Goal: Information Seeking & Learning: Find specific fact

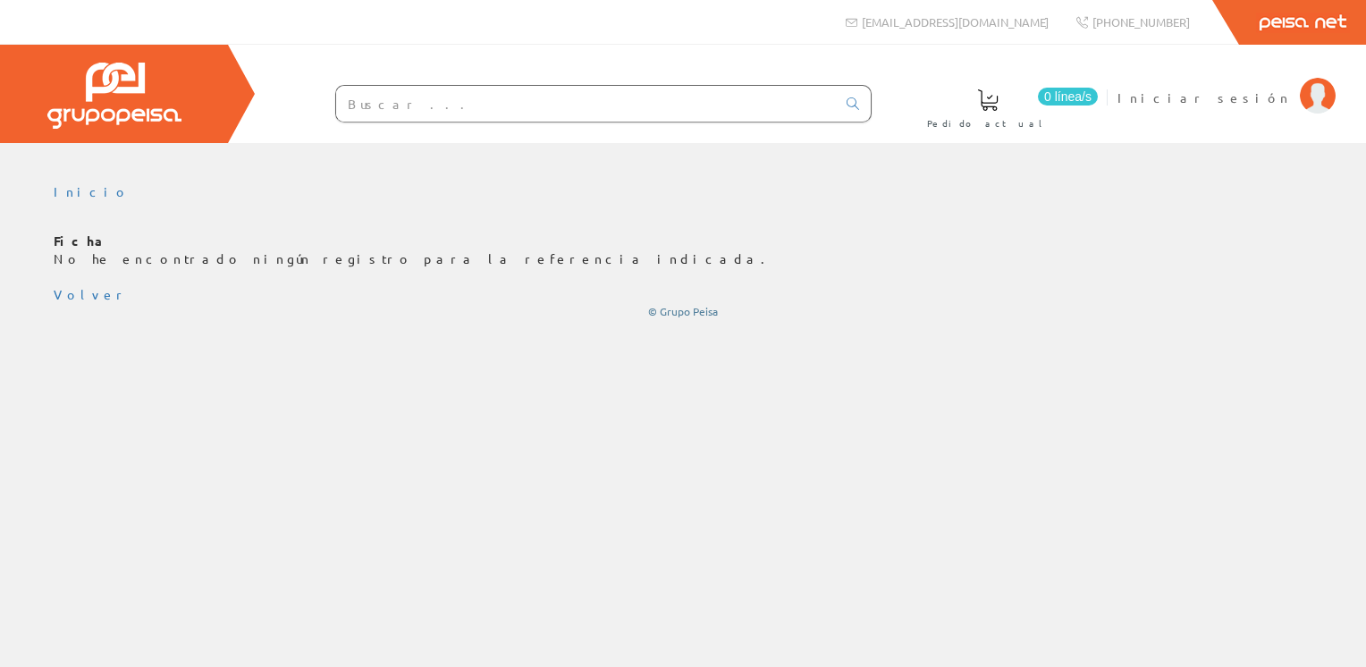
click at [648, 106] on input "text" at bounding box center [586, 104] width 500 height 36
click at [1255, 95] on span "Iniciar sesión" at bounding box center [1203, 97] width 173 height 18
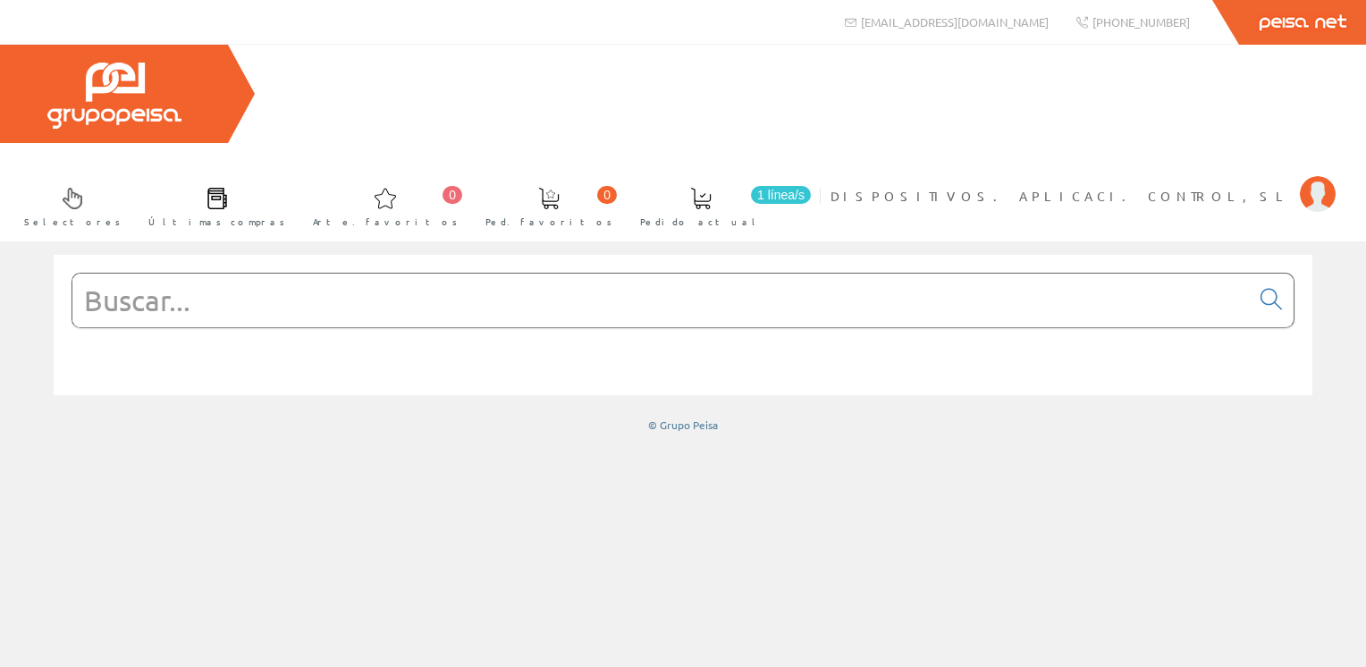
click at [462, 273] on input "text" at bounding box center [660, 300] width 1177 height 54
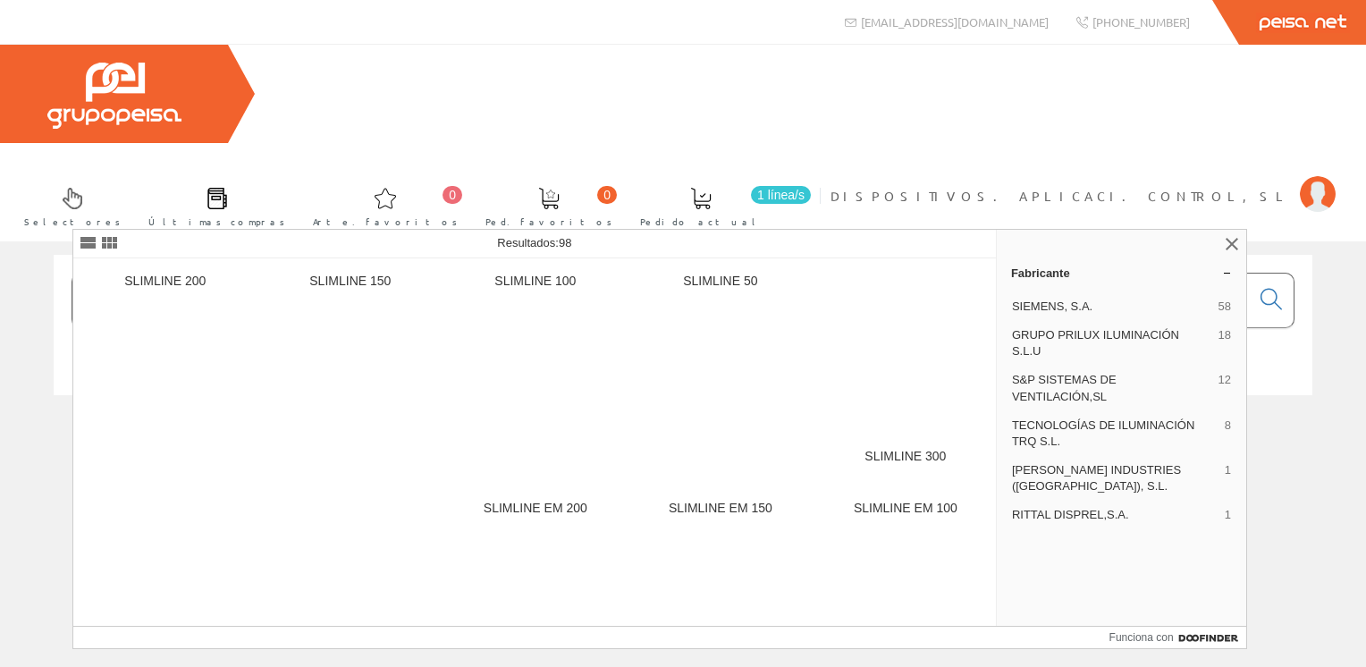
drag, startPoint x: 258, startPoint y: 210, endPoint x: 76, endPoint y: 181, distance: 184.7
click at [76, 273] on input "slimline" at bounding box center [660, 300] width 1177 height 54
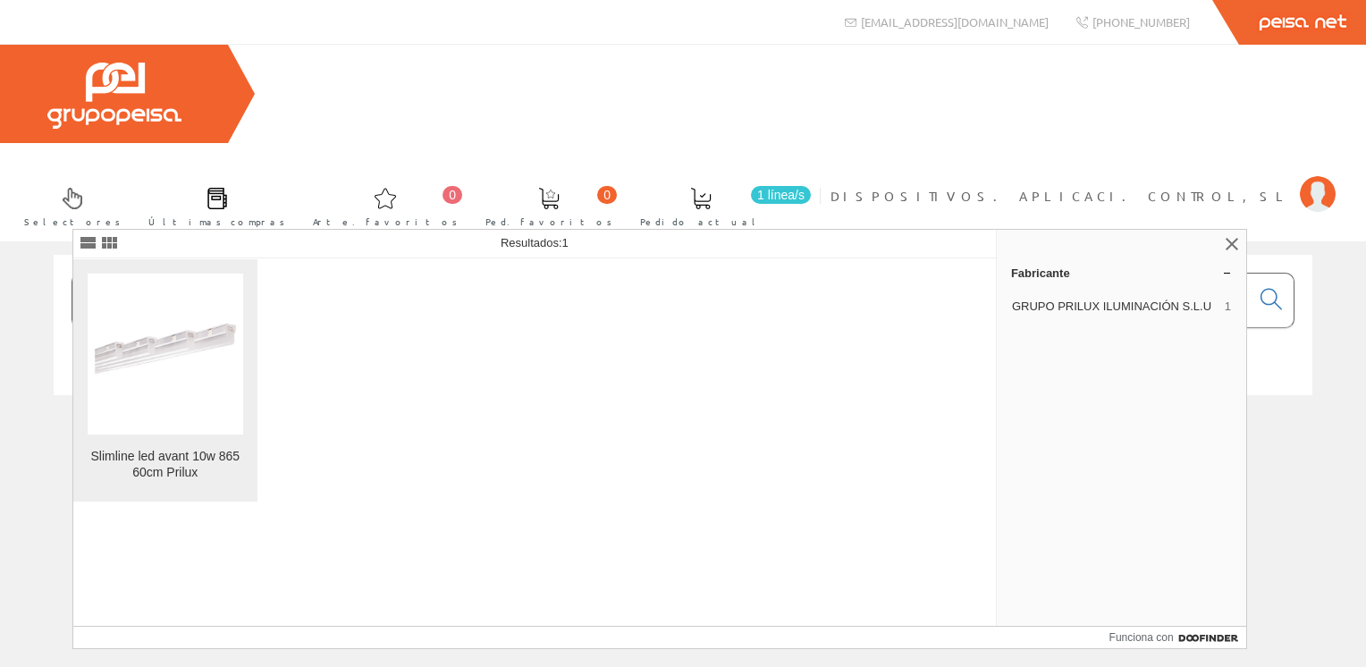
type input "548618"
click at [176, 362] on img at bounding box center [165, 353] width 155 height 155
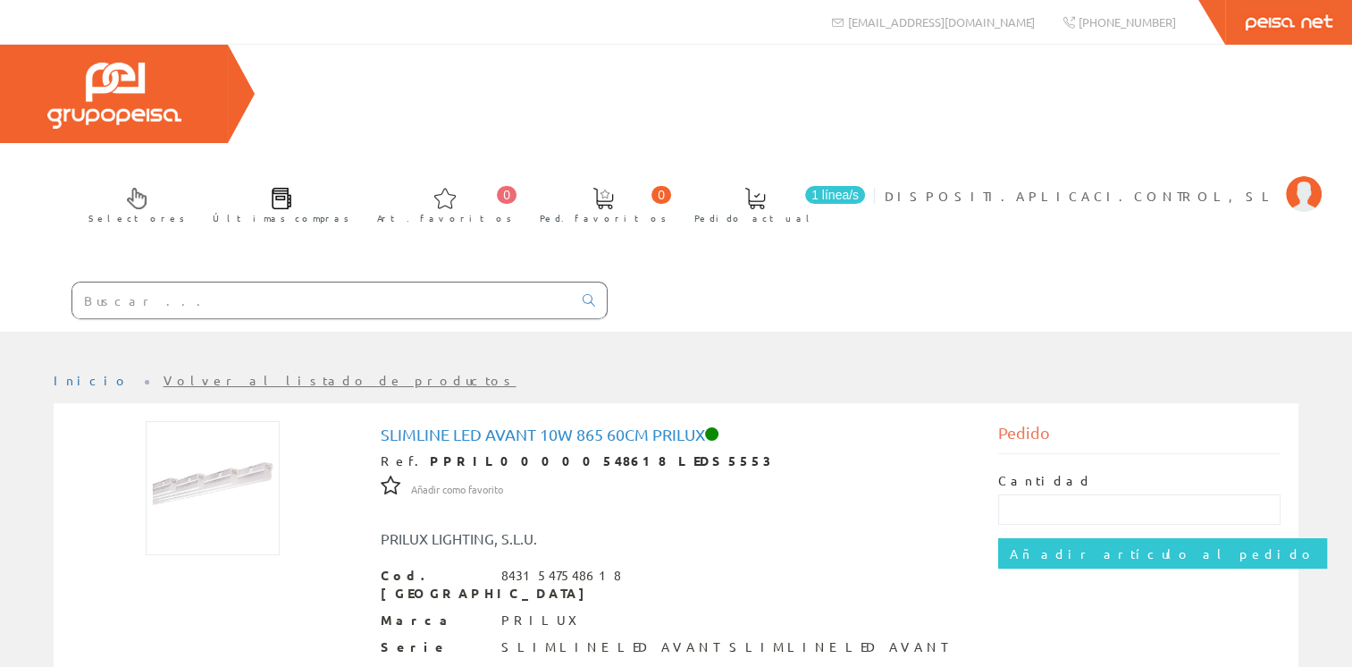
click at [218, 421] on img at bounding box center [213, 488] width 134 height 134
click at [223, 421] on img at bounding box center [213, 488] width 134 height 134
click at [218, 421] on img at bounding box center [213, 488] width 134 height 134
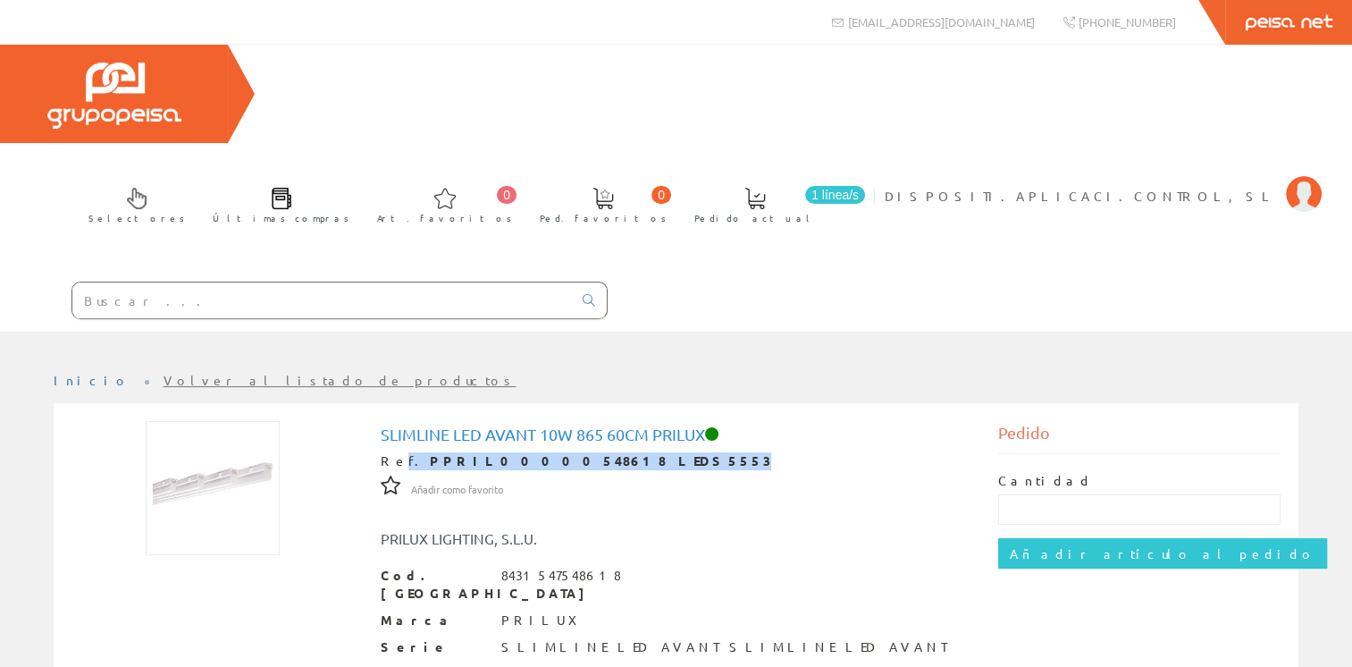
drag, startPoint x: 581, startPoint y: 362, endPoint x: 393, endPoint y: 355, distance: 187.8
click at [393, 452] on div "Ref. PPRIL00000548618 LEDS5553" at bounding box center [677, 461] width 592 height 18
drag, startPoint x: 393, startPoint y: 355, endPoint x: 402, endPoint y: 357, distance: 9.1
copy div "f. PPRIL00000548618 LEDS5553"
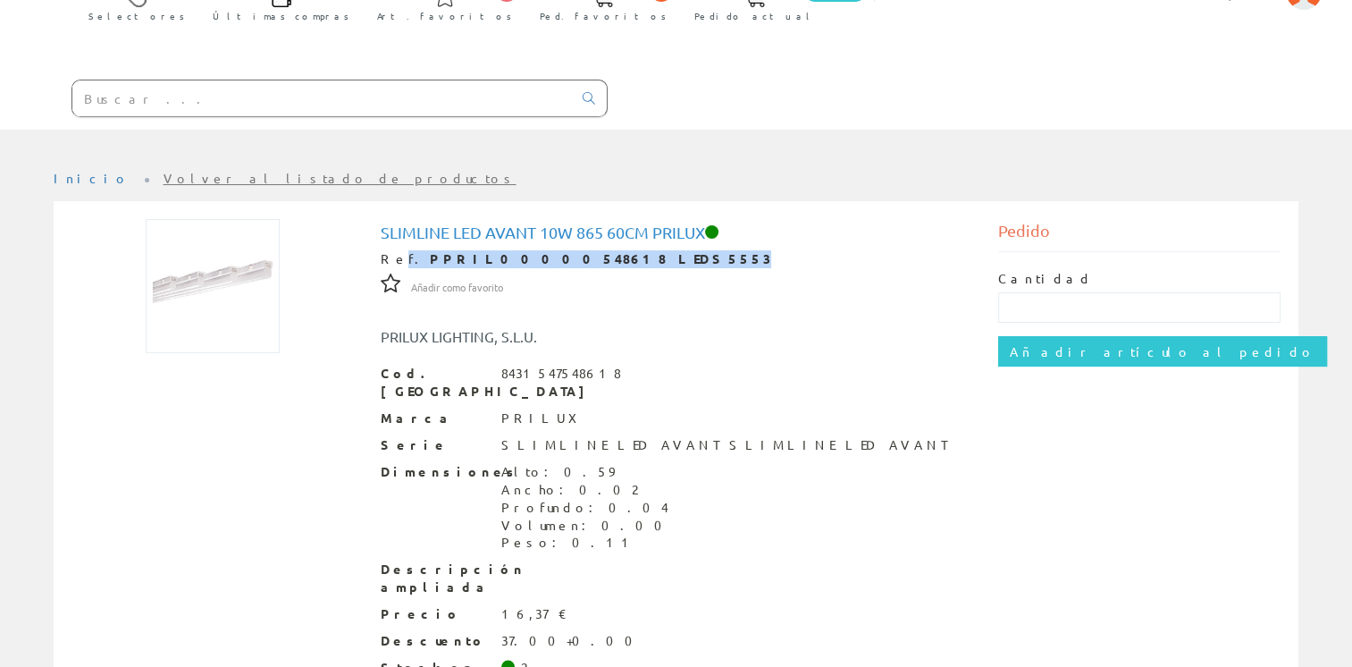
scroll to position [215, 0]
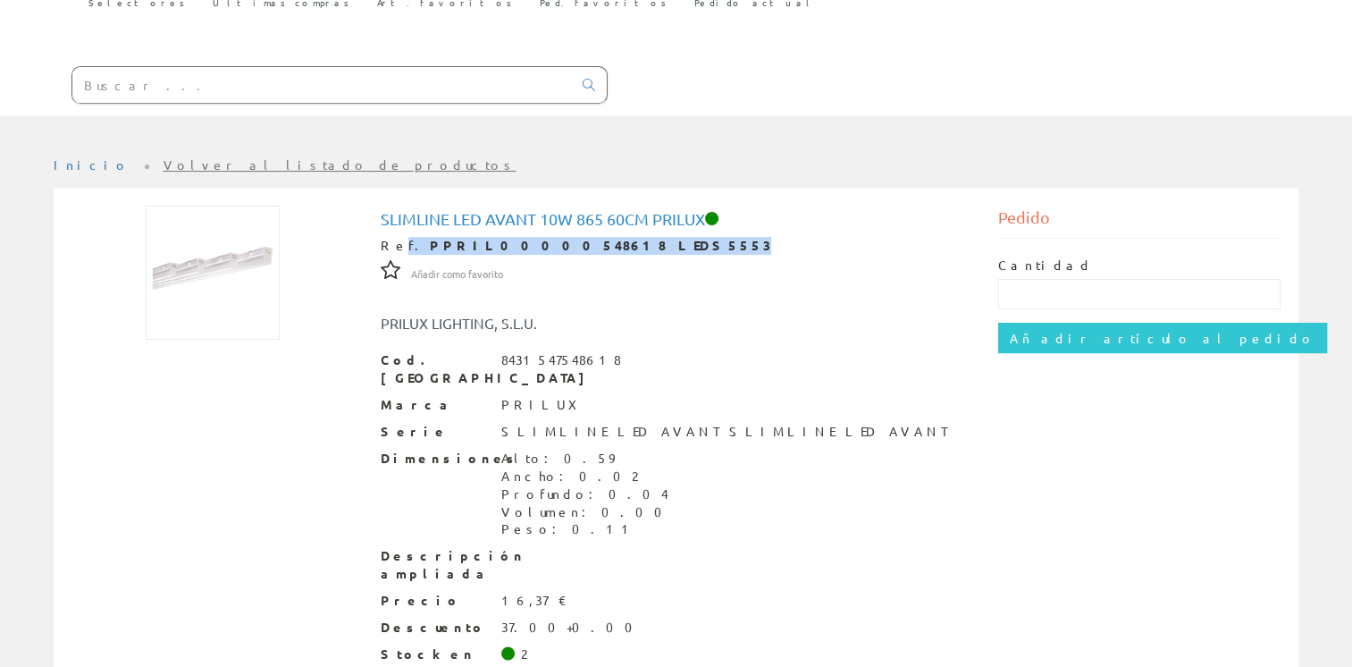
click at [240, 206] on img at bounding box center [213, 273] width 134 height 134
click at [57, 156] on link "Inicio" at bounding box center [92, 164] width 76 height 16
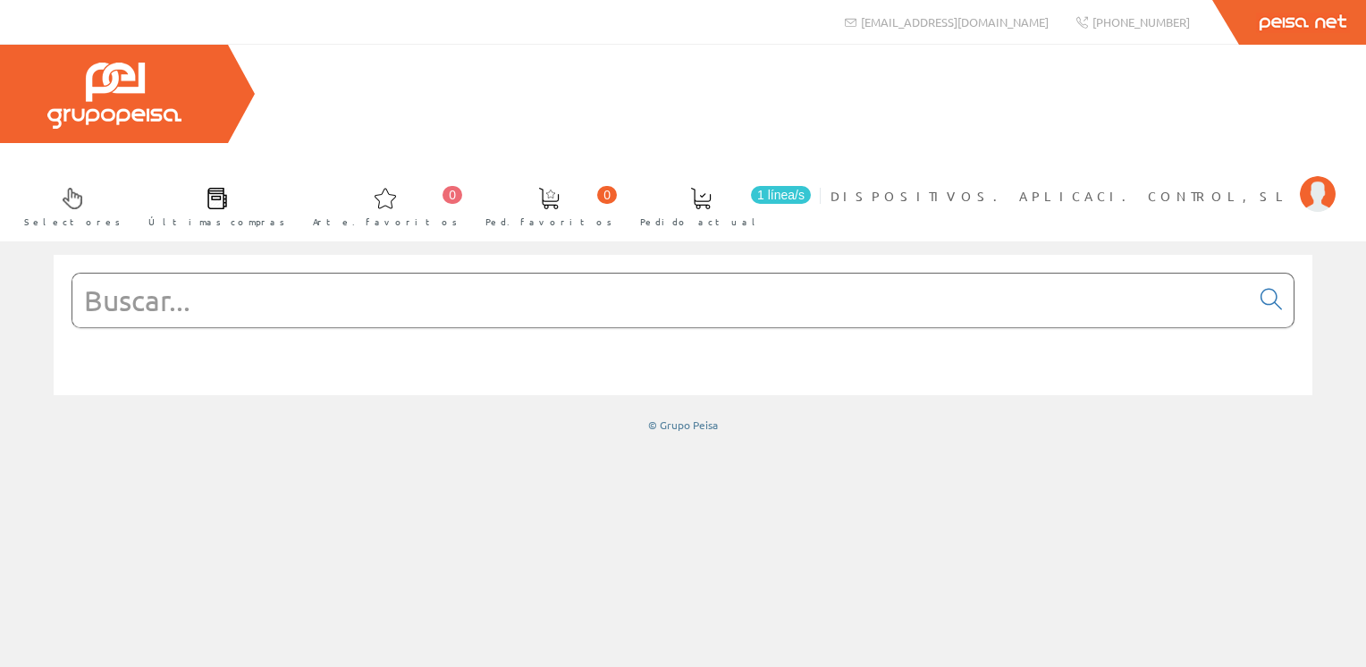
click at [340, 273] on input "text" at bounding box center [660, 300] width 1177 height 54
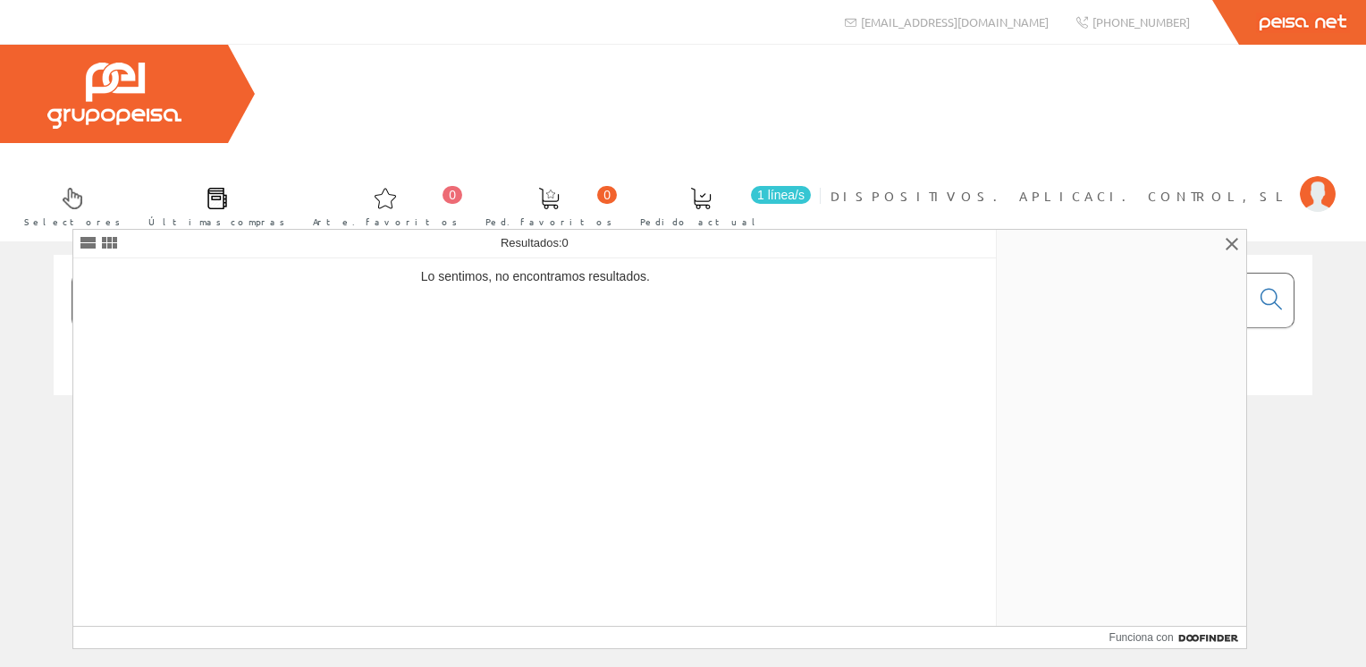
type input "5"
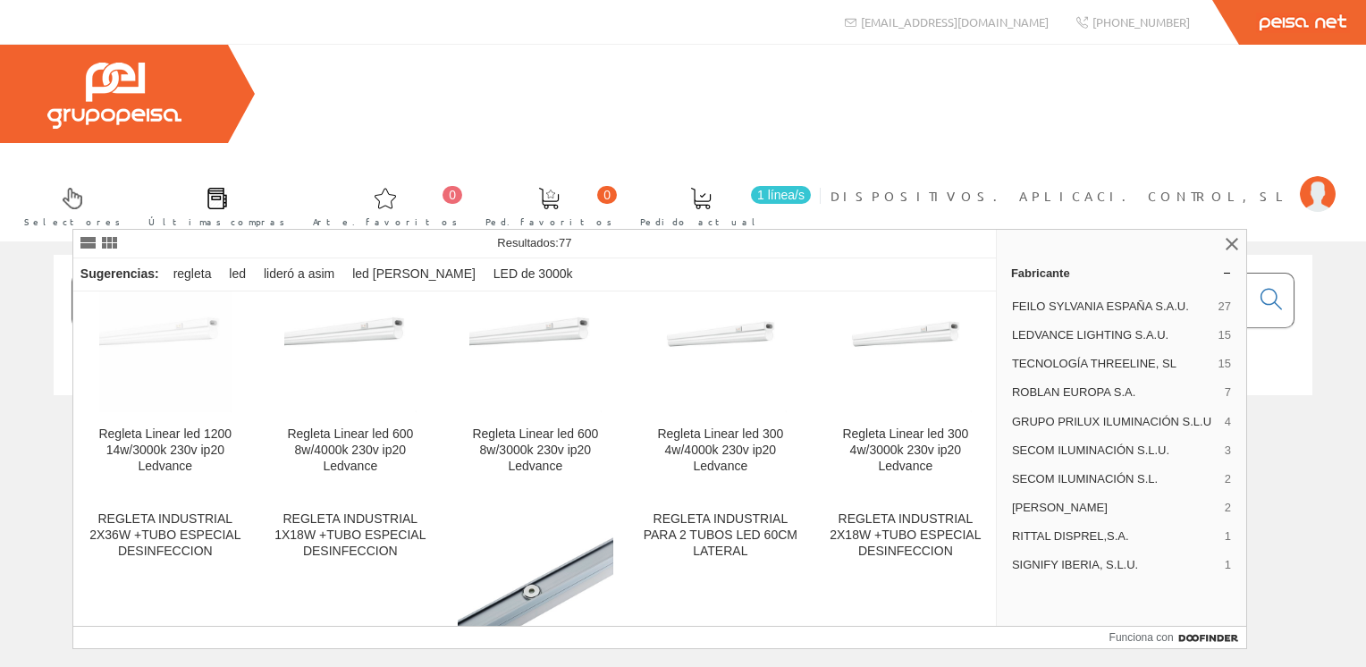
scroll to position [1966, 0]
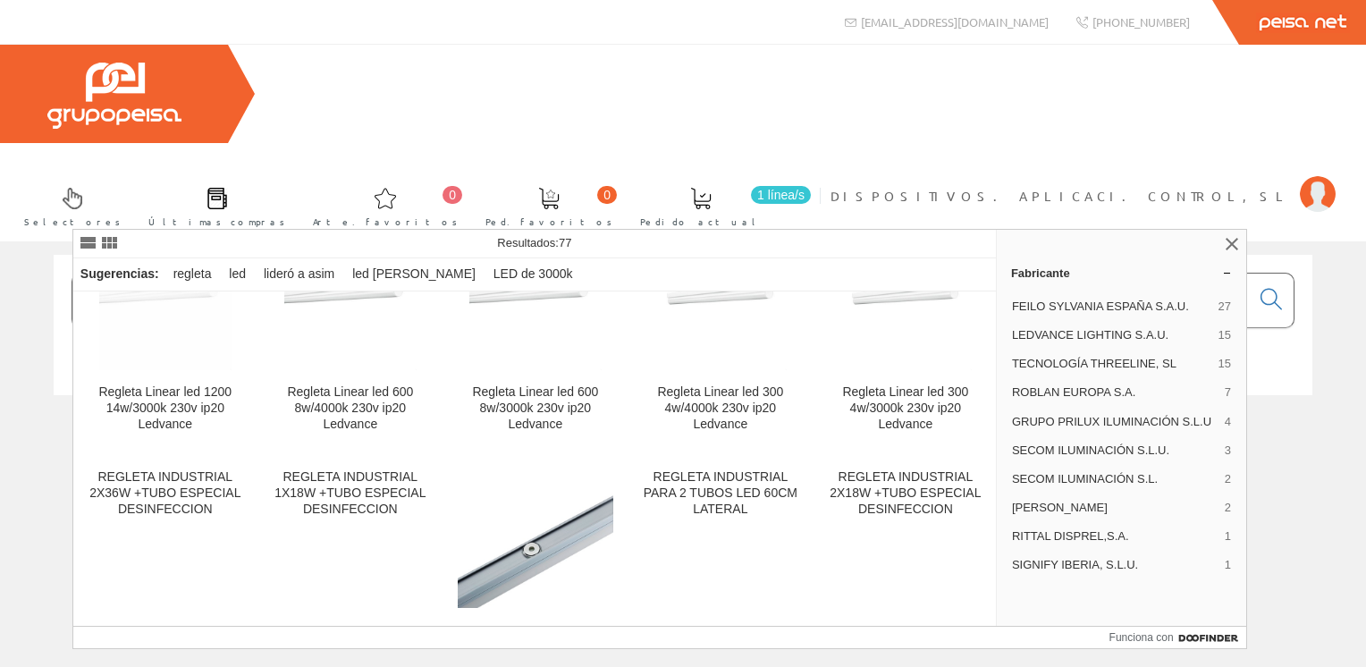
click at [318, 273] on input "regletas led" at bounding box center [660, 300] width 1177 height 54
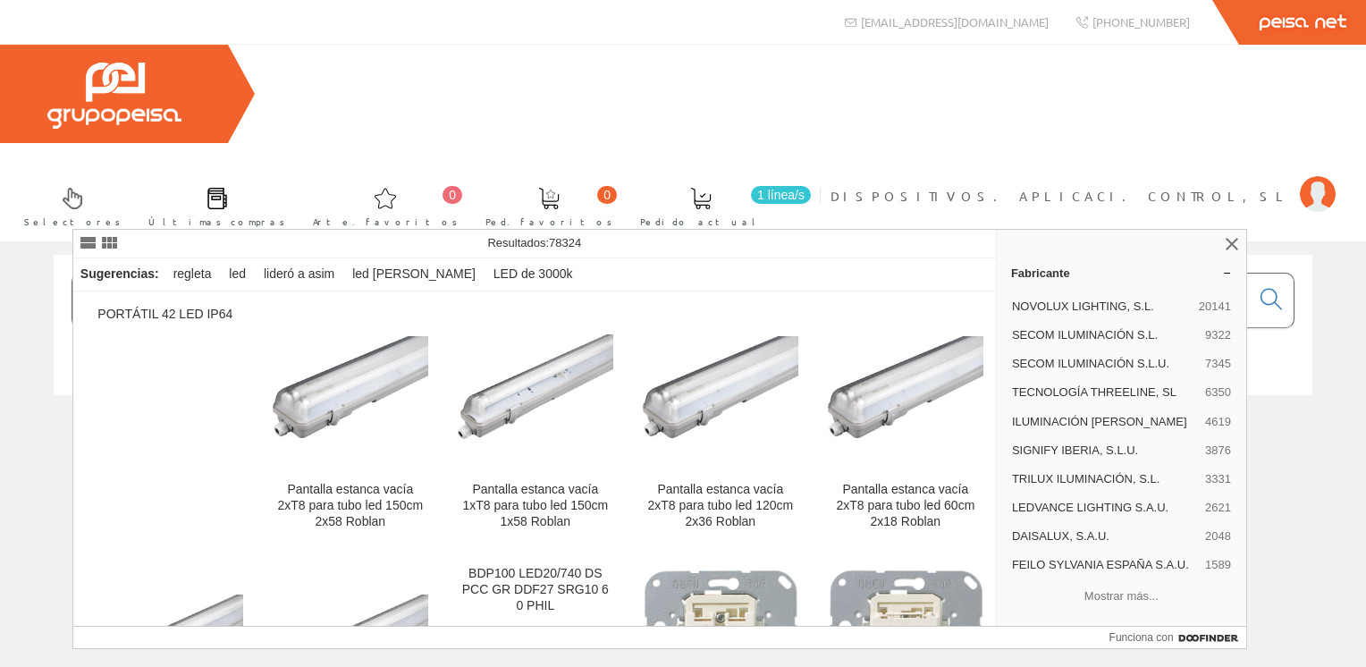
type input "r"
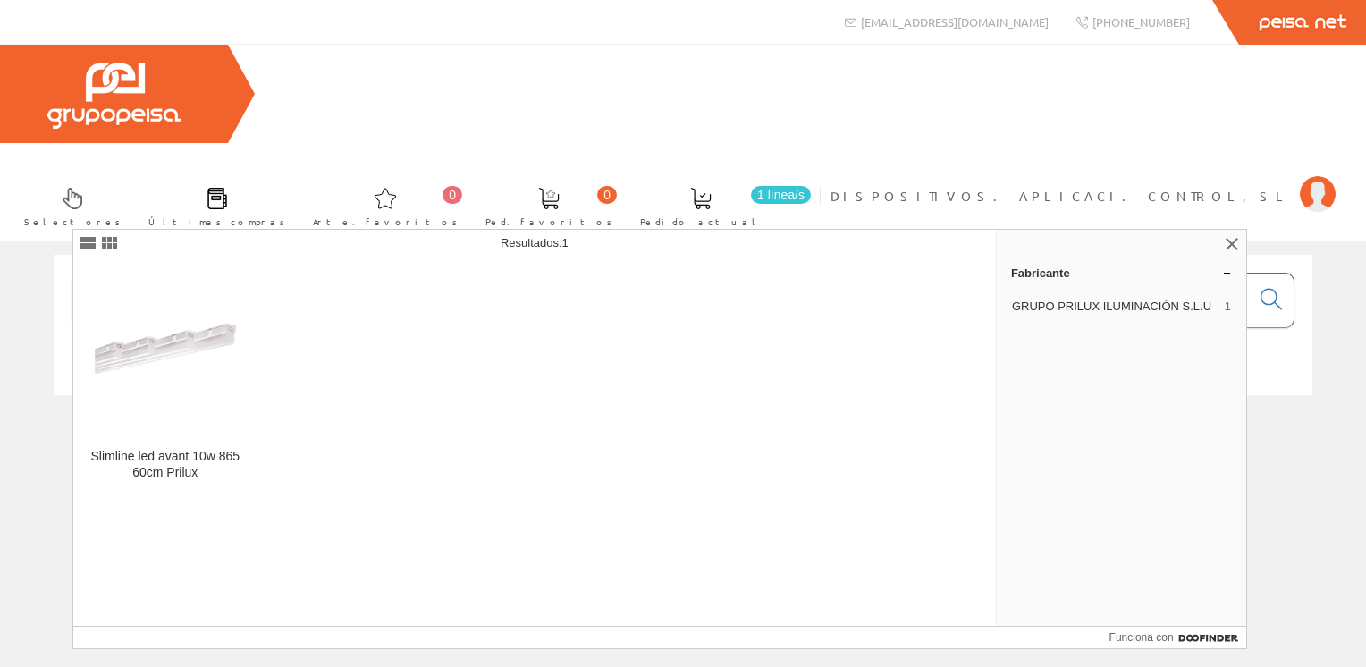
drag, startPoint x: 192, startPoint y: 207, endPoint x: 44, endPoint y: 200, distance: 148.5
click at [44, 255] on div "548618" at bounding box center [682, 336] width 1285 height 163
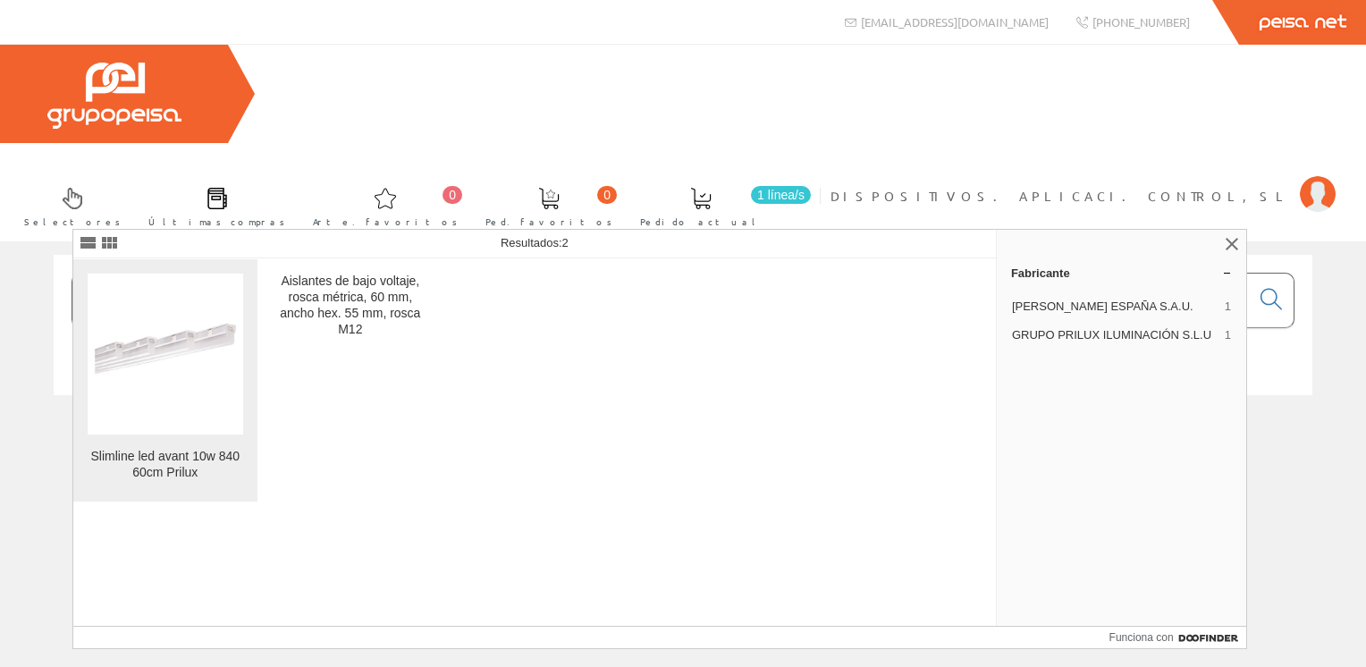
type input "548601"
click at [115, 393] on img at bounding box center [165, 353] width 155 height 155
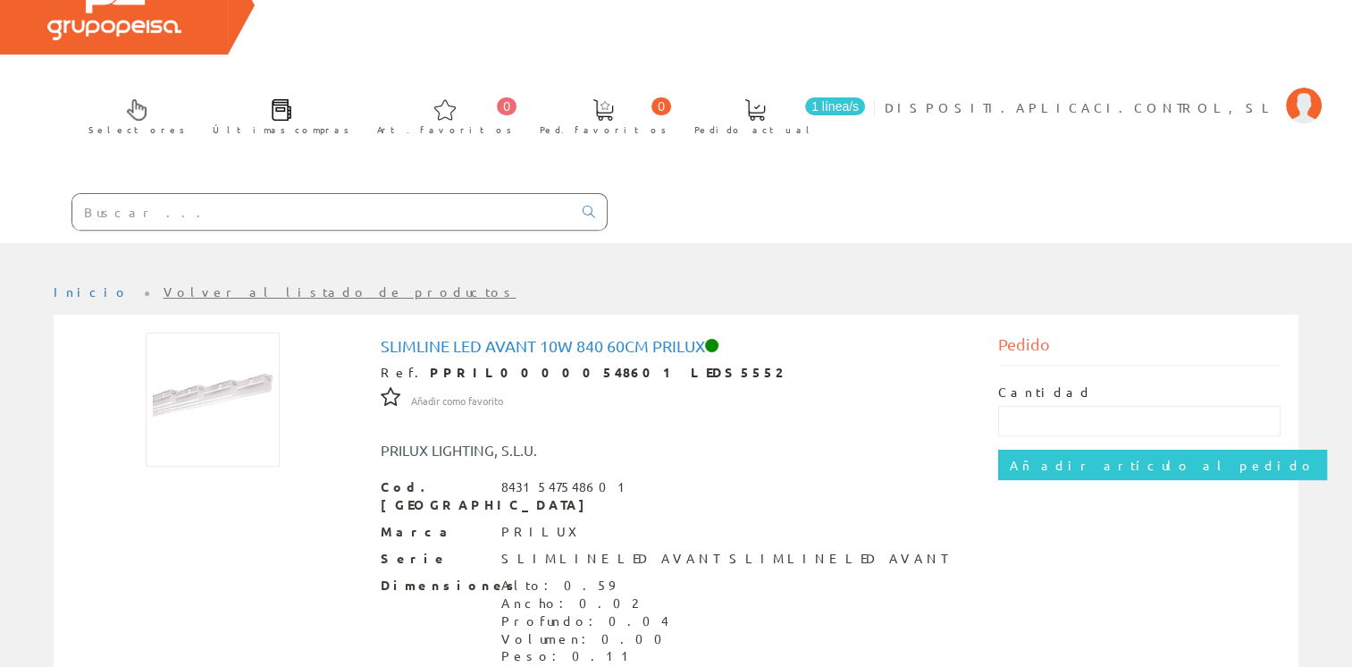
scroll to position [215, 0]
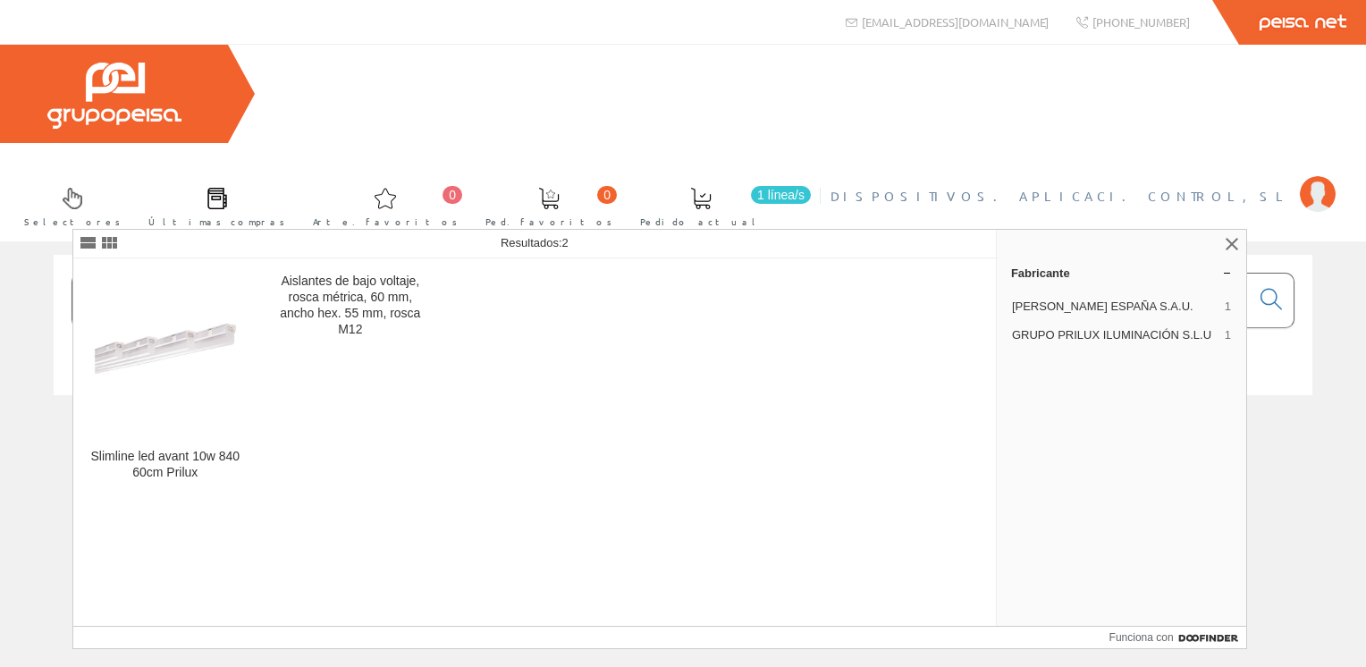
click at [1310, 176] on img at bounding box center [1317, 194] width 36 height 36
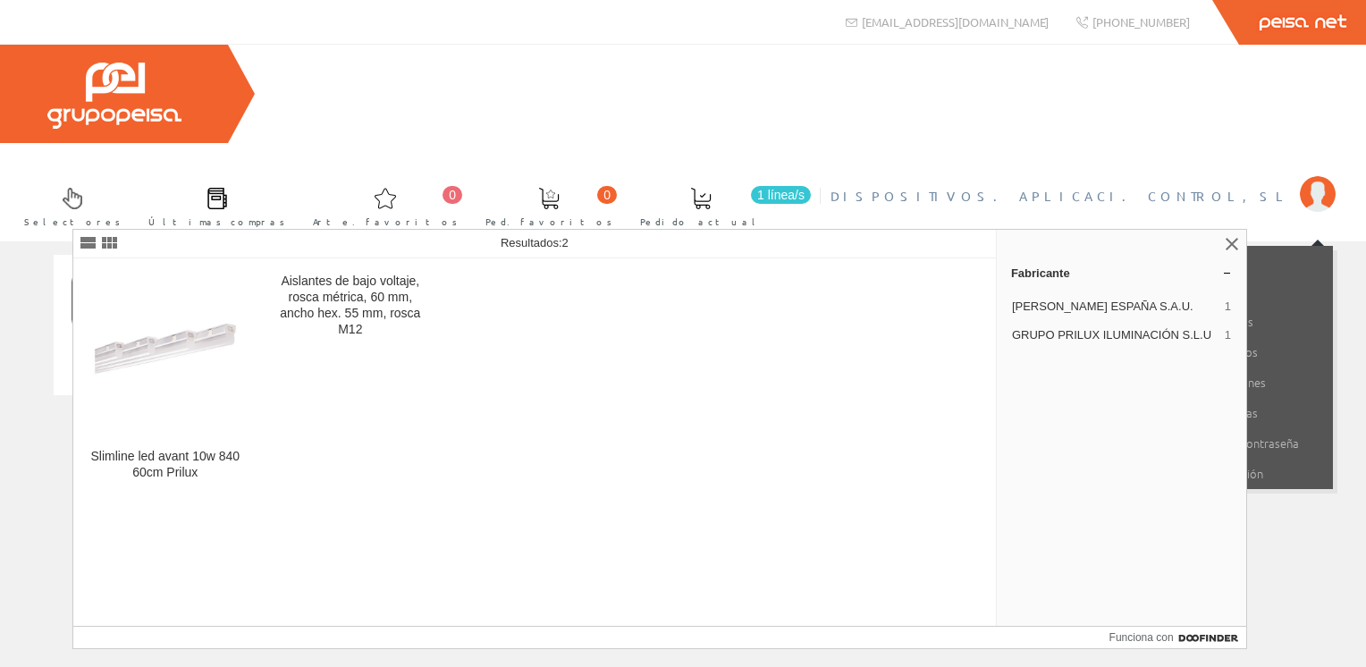
click at [754, 276] on div "Slimline led avant 10w 840 60cm Prilux Aislantes de bajo voltaje, rosca métrica…" at bounding box center [535, 441] width 924 height 367
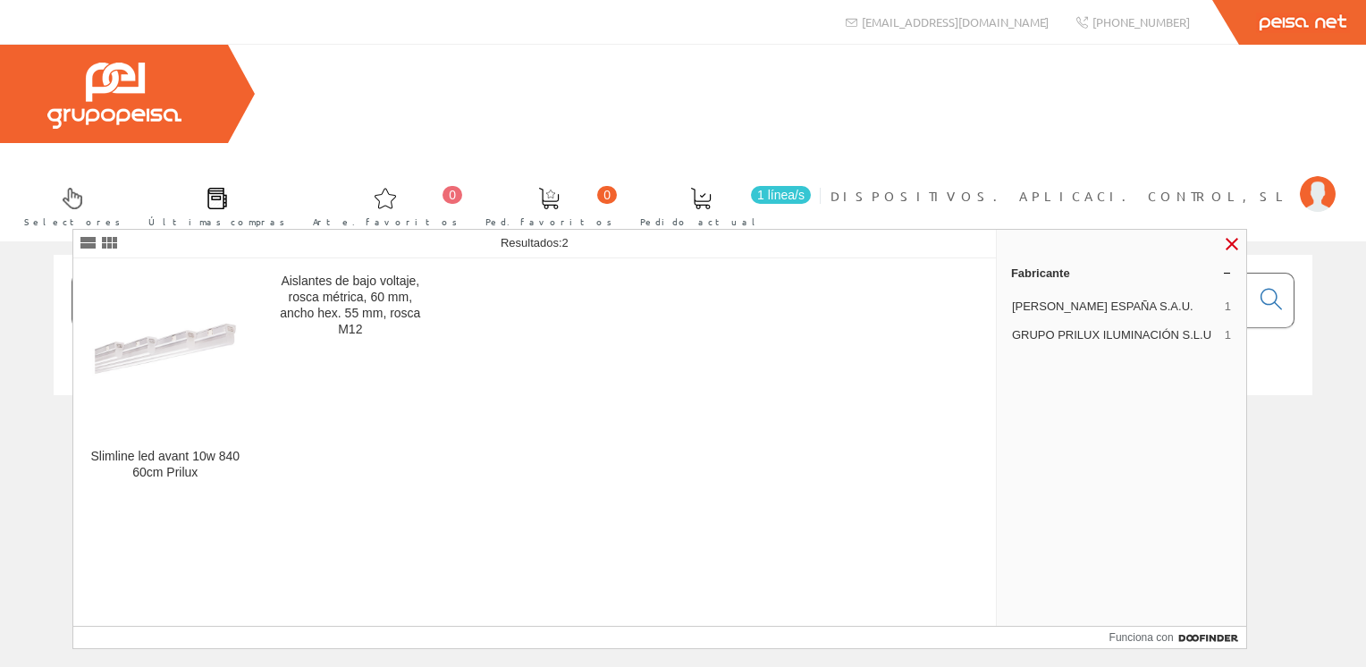
click at [1235, 241] on link at bounding box center [1231, 243] width 21 height 21
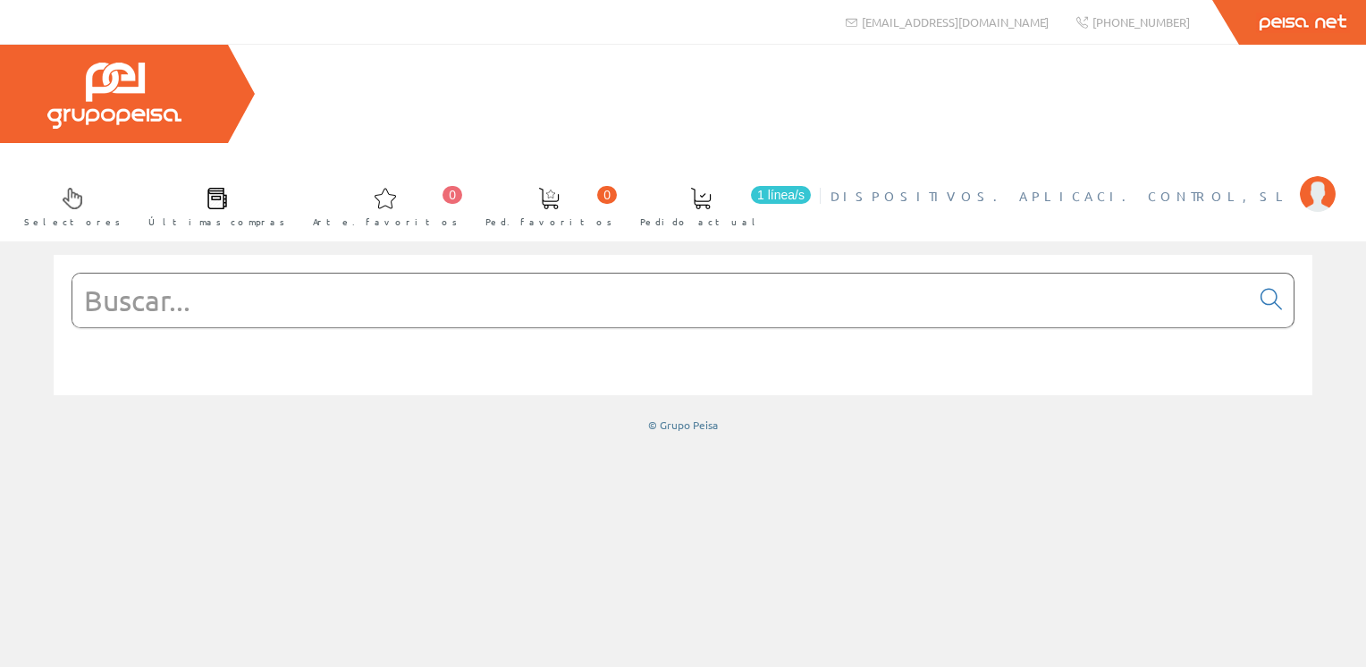
click at [1322, 176] on img at bounding box center [1317, 194] width 36 height 36
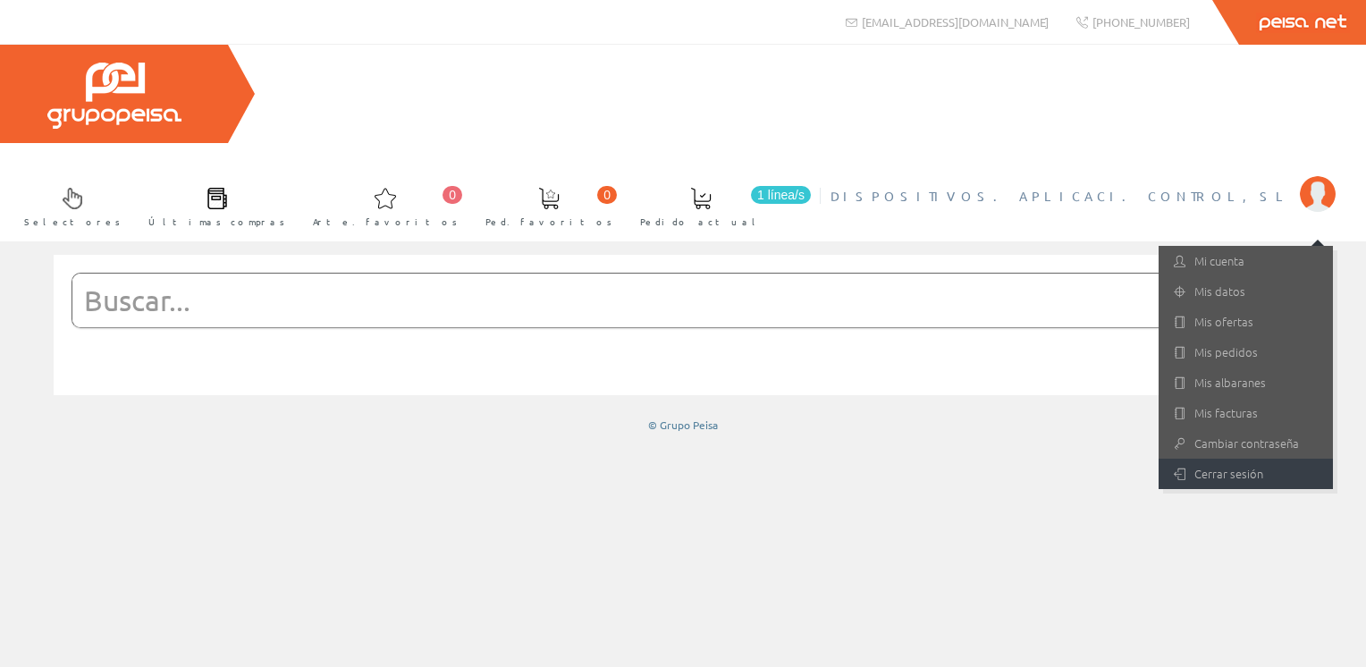
click at [1230, 465] on font "Cerrar sesión" at bounding box center [1228, 473] width 69 height 17
